Goal: Task Accomplishment & Management: Use online tool/utility

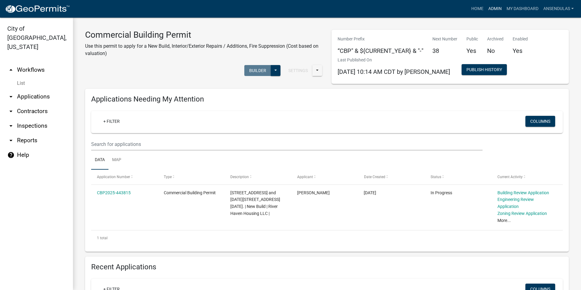
click at [488, 8] on link "Admin" at bounding box center [495, 9] width 18 height 12
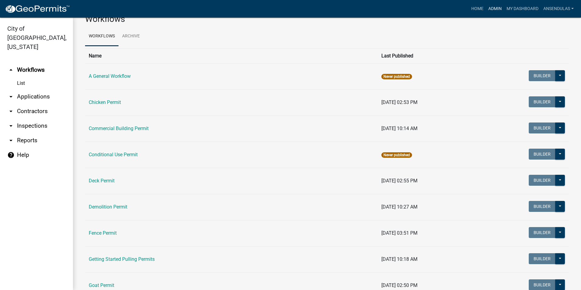
scroll to position [30, 0]
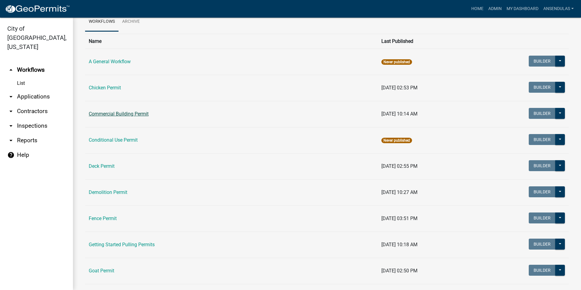
click at [130, 113] on link "Commercial Building Permit" at bounding box center [119, 114] width 60 height 6
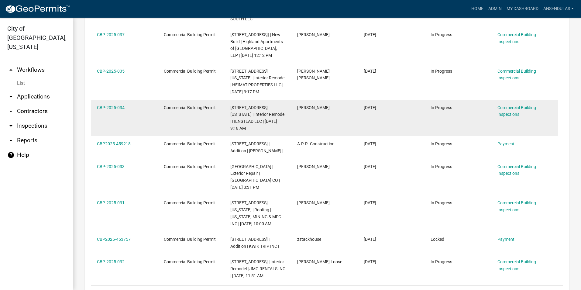
scroll to position [395, 0]
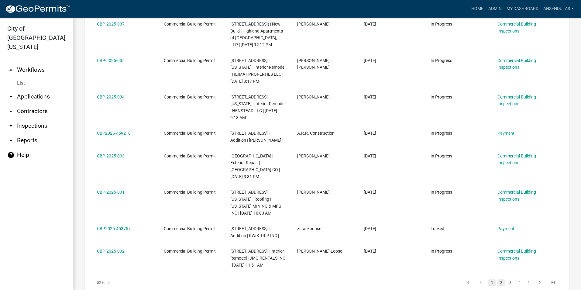
click at [498, 279] on link "2" at bounding box center [501, 282] width 7 height 7
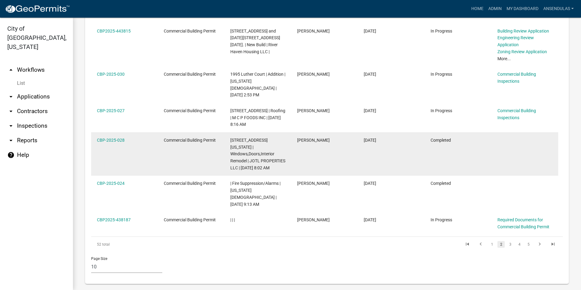
scroll to position [495, 0]
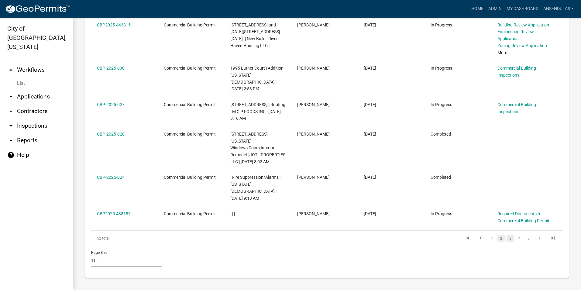
click at [507, 237] on link "3" at bounding box center [510, 238] width 7 height 7
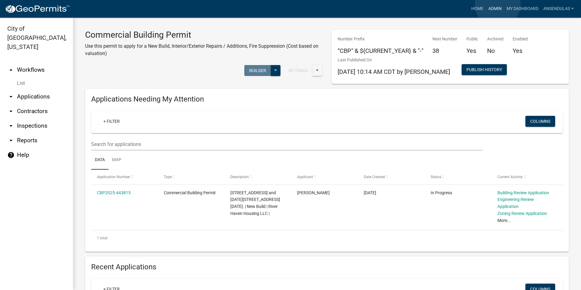
click at [498, 4] on link "Admin" at bounding box center [495, 9] width 18 height 12
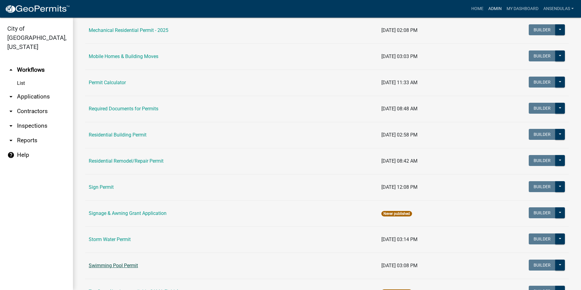
scroll to position [360, 0]
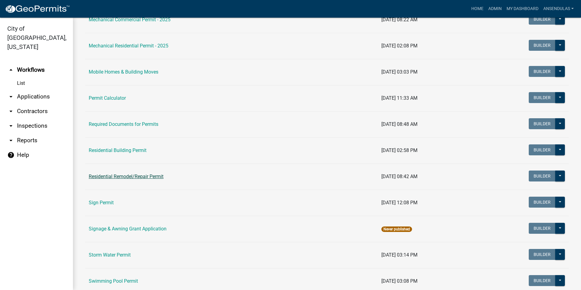
click at [126, 179] on link "Residential Remodel/Repair Permit" at bounding box center [126, 177] width 75 height 6
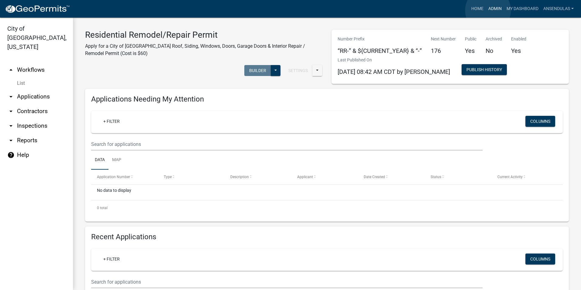
click at [488, 10] on link "Admin" at bounding box center [495, 9] width 18 height 12
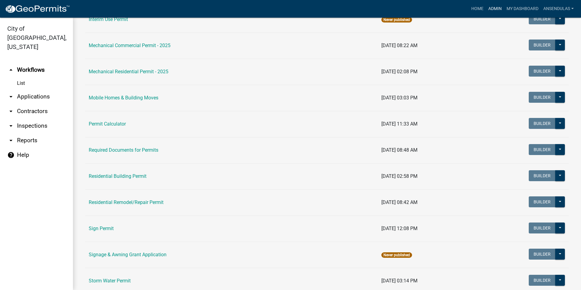
scroll to position [335, 0]
click at [27, 104] on link "arrow_drop_down Contractors" at bounding box center [36, 111] width 73 height 15
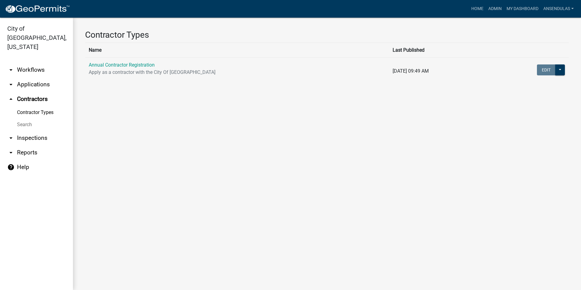
click at [29, 119] on link "Search" at bounding box center [36, 125] width 73 height 12
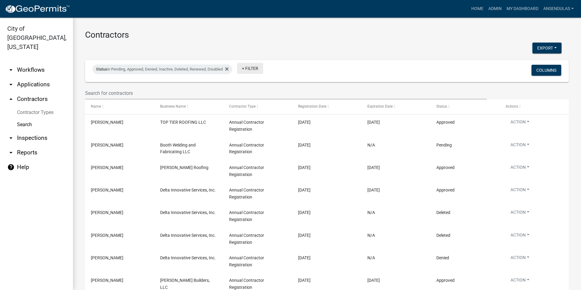
click at [257, 64] on link "+ Filter" at bounding box center [250, 68] width 26 height 11
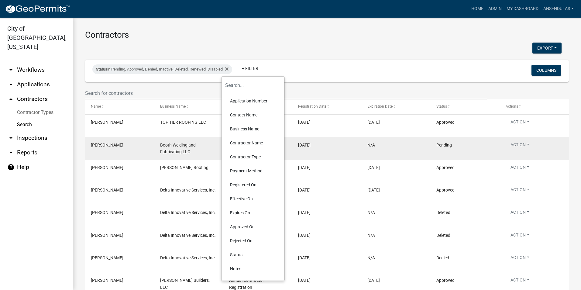
click at [238, 144] on li "Contractor Name" at bounding box center [253, 143] width 56 height 14
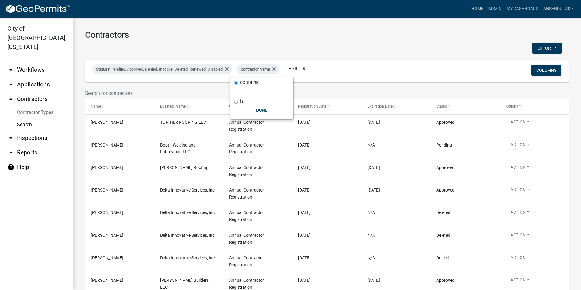
click at [244, 94] on input "text" at bounding box center [262, 92] width 56 height 12
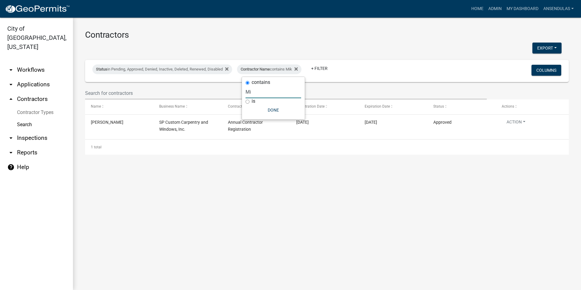
type input "M"
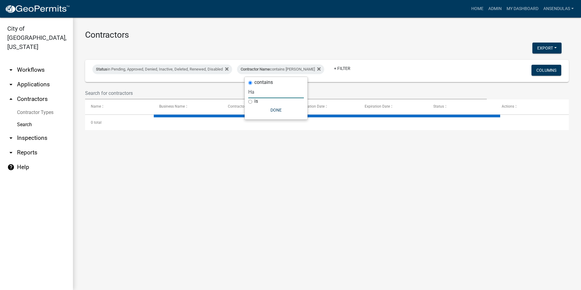
type input "H"
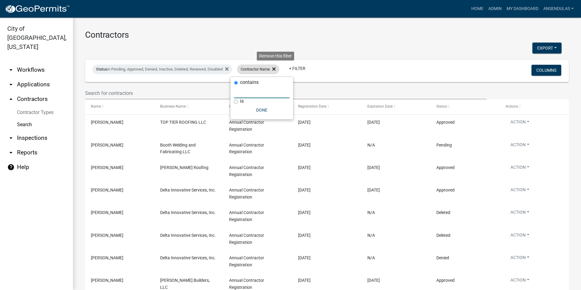
click at [276, 69] on icon at bounding box center [273, 68] width 3 height 3
click at [254, 71] on link "+ Filter" at bounding box center [250, 68] width 26 height 11
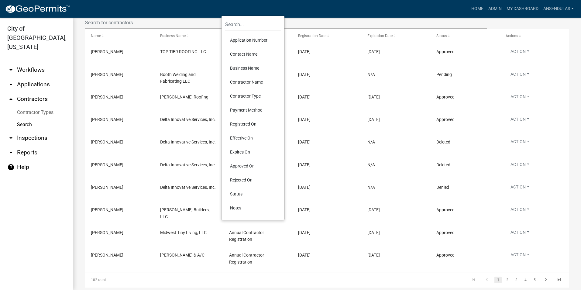
scroll to position [61, 0]
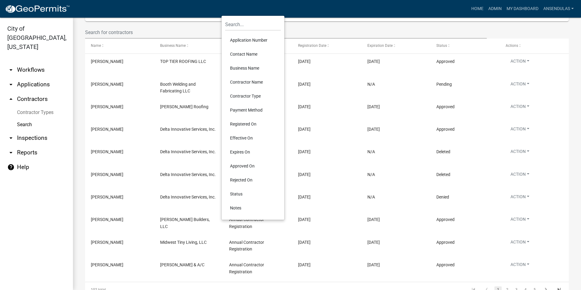
click at [255, 69] on li "Business Name" at bounding box center [253, 68] width 56 height 14
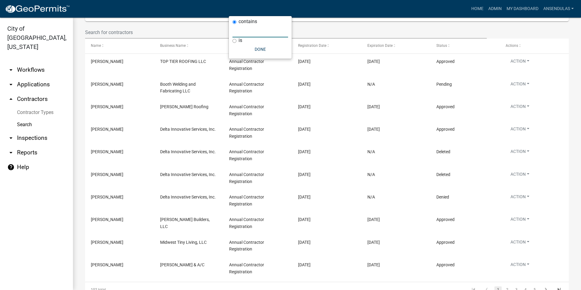
click at [243, 34] on input "text" at bounding box center [261, 31] width 56 height 12
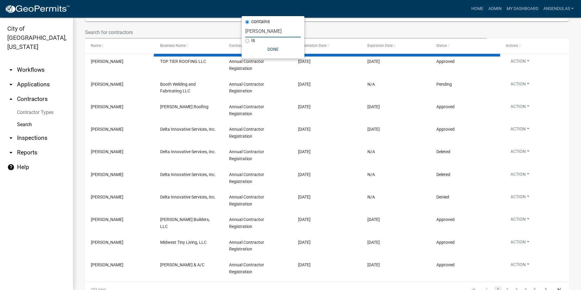
scroll to position [0, 0]
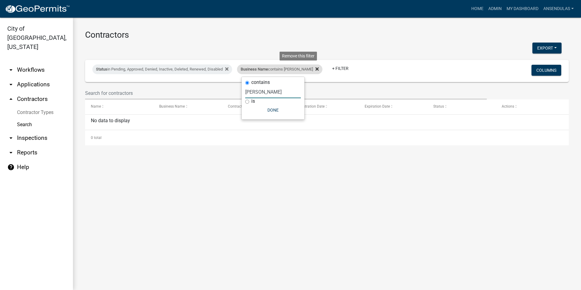
type input "[PERSON_NAME]"
click at [316, 69] on icon at bounding box center [317, 68] width 3 height 3
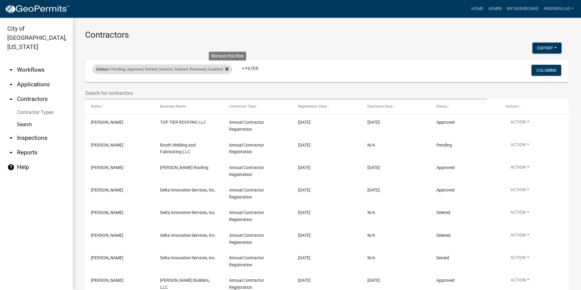
click at [227, 66] on fa-icon at bounding box center [226, 69] width 6 height 10
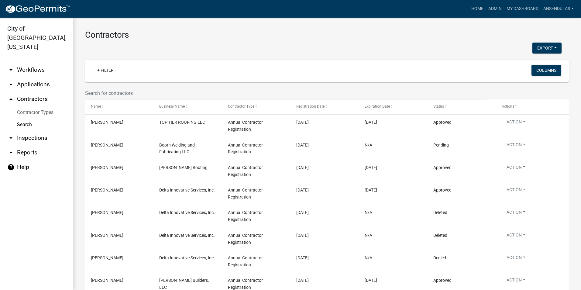
click at [31, 77] on link "arrow_drop_down Applications" at bounding box center [36, 84] width 73 height 15
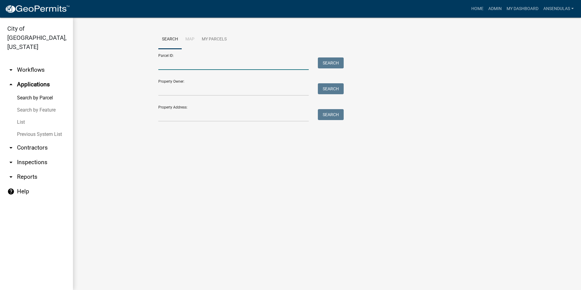
click at [184, 67] on input "Parcel ID:" at bounding box center [233, 63] width 151 height 12
click at [164, 92] on input "Property Owner:" at bounding box center [233, 89] width 151 height 12
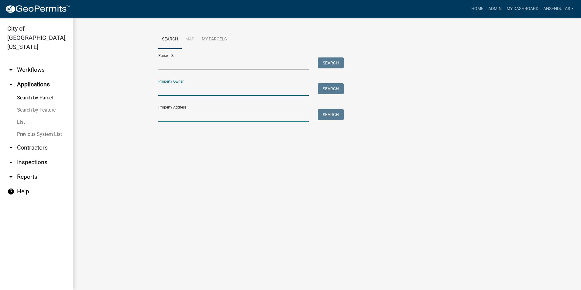
click at [162, 117] on input "Property Address:" at bounding box center [233, 115] width 151 height 12
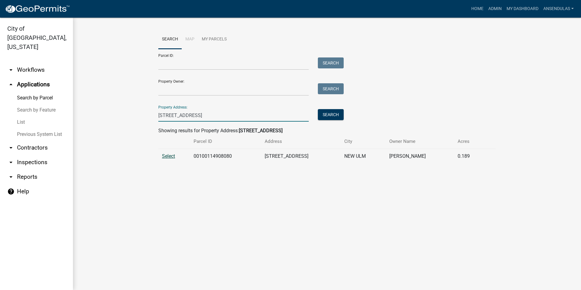
type input "[STREET_ADDRESS]"
click at [166, 156] on span "Select" at bounding box center [168, 156] width 13 height 6
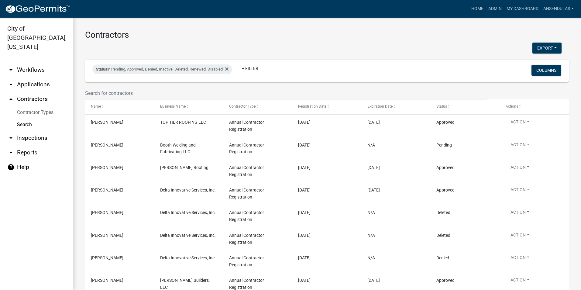
click at [165, 41] on div "Contractors Export Excel Format (.xlsx) CSV Format (.csv) Status in Pending, Ap…" at bounding box center [327, 207] width 508 height 378
click at [229, 70] on icon at bounding box center [226, 68] width 3 height 3
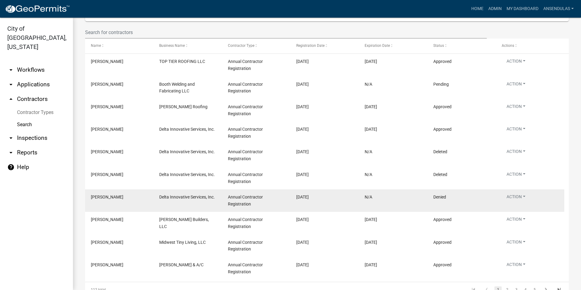
scroll to position [91, 0]
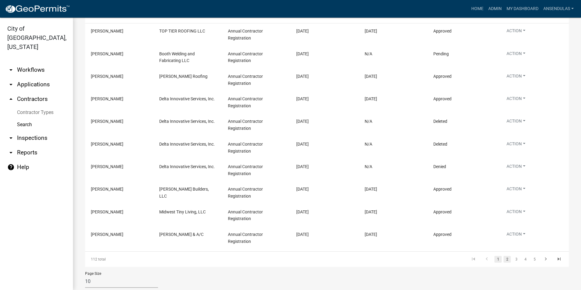
click at [505, 259] on link "2" at bounding box center [507, 259] width 7 height 7
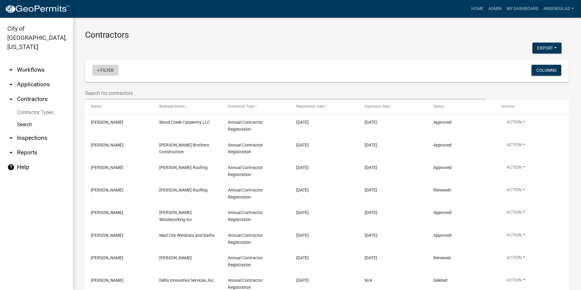
click at [104, 70] on link "+ Filter" at bounding box center [105, 70] width 26 height 11
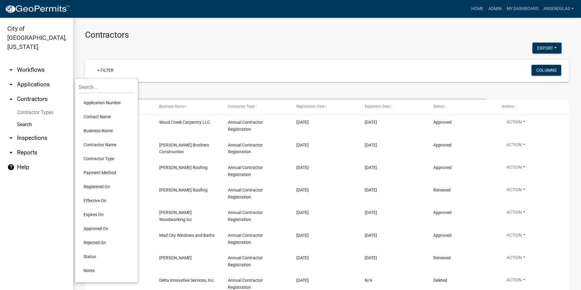
click at [98, 130] on li "Business Name" at bounding box center [107, 131] width 56 height 14
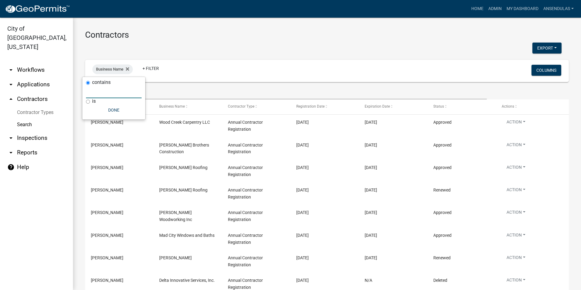
click at [103, 93] on input "text" at bounding box center [114, 92] width 56 height 12
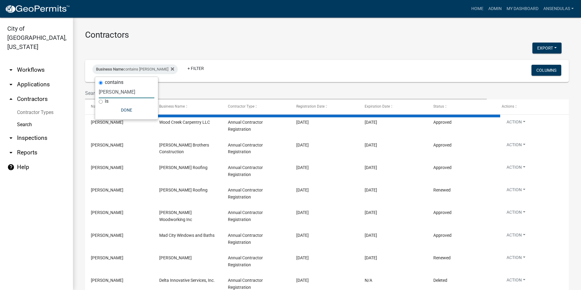
type input "[PERSON_NAME]"
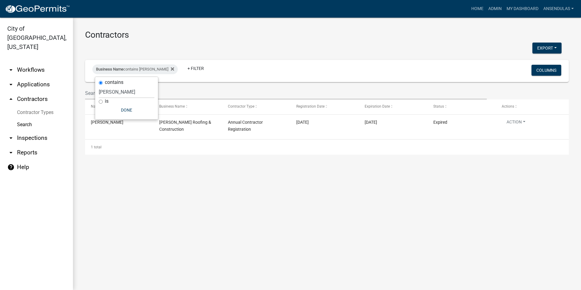
click at [266, 203] on main "Contractors Export Excel Format (.xlsx) CSV Format (.csv) Business Name contain…" at bounding box center [327, 154] width 508 height 272
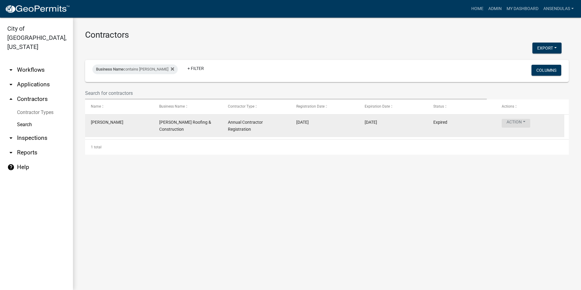
click at [530, 124] on button "Action" at bounding box center [516, 123] width 29 height 9
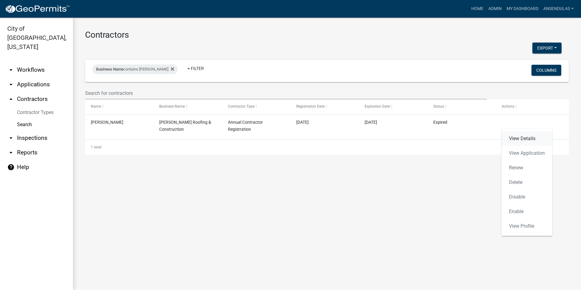
click at [526, 140] on link "View Details" at bounding box center [527, 138] width 50 height 15
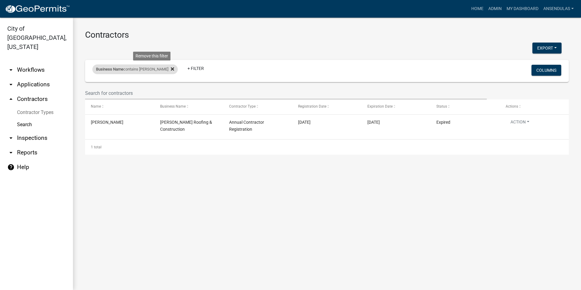
click at [171, 70] on icon at bounding box center [172, 69] width 3 height 5
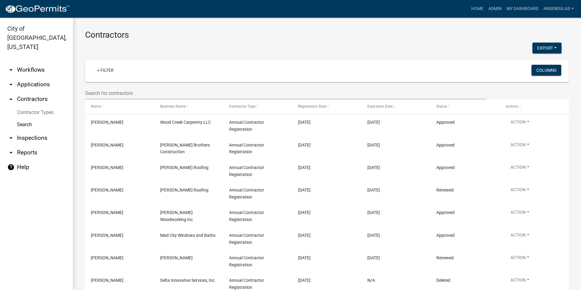
click at [35, 77] on link "arrow_drop_down Applications" at bounding box center [36, 84] width 73 height 15
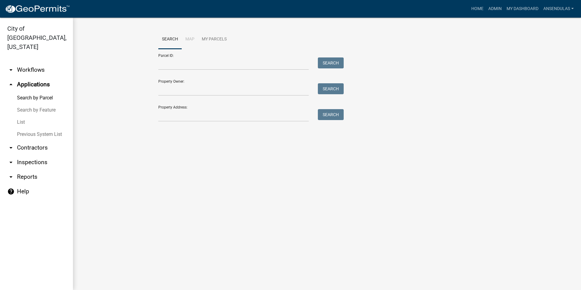
click at [22, 116] on link "List" at bounding box center [36, 122] width 73 height 12
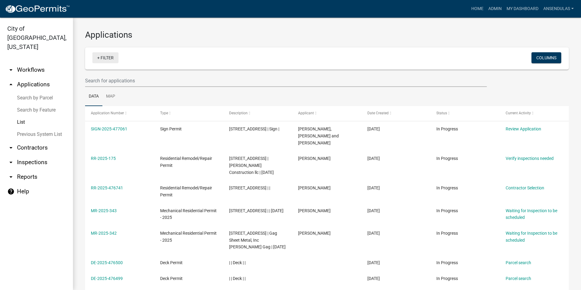
click at [108, 57] on link "+ Filter" at bounding box center [105, 57] width 26 height 11
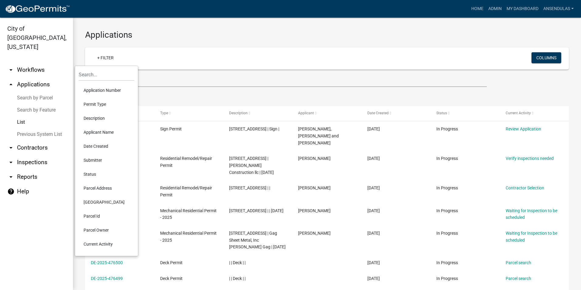
click at [150, 44] on div "Applications + Filter Columns Data Map Application Number Type Description Appl…" at bounding box center [327, 217] width 508 height 399
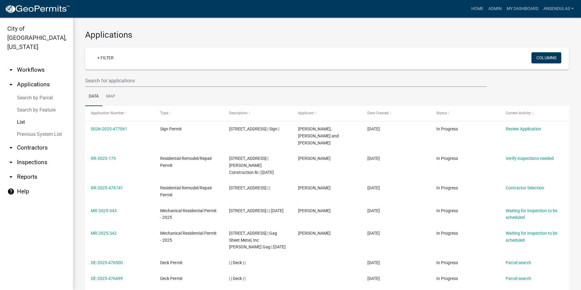
click at [29, 128] on link "Previous System List" at bounding box center [36, 134] width 73 height 12
